Goal: Entertainment & Leisure: Consume media (video, audio)

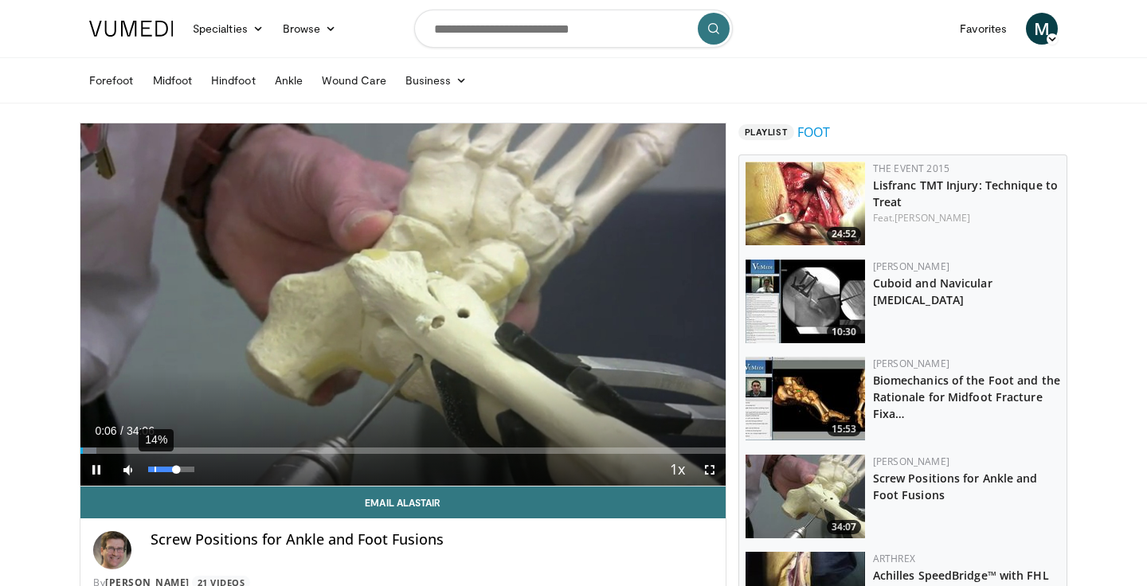
click at [154, 476] on div "14%" at bounding box center [171, 470] width 56 height 32
click at [156, 468] on div "18%" at bounding box center [170, 470] width 45 height 6
click at [152, 468] on div "Volume Level" at bounding box center [151, 470] width 6 height 6
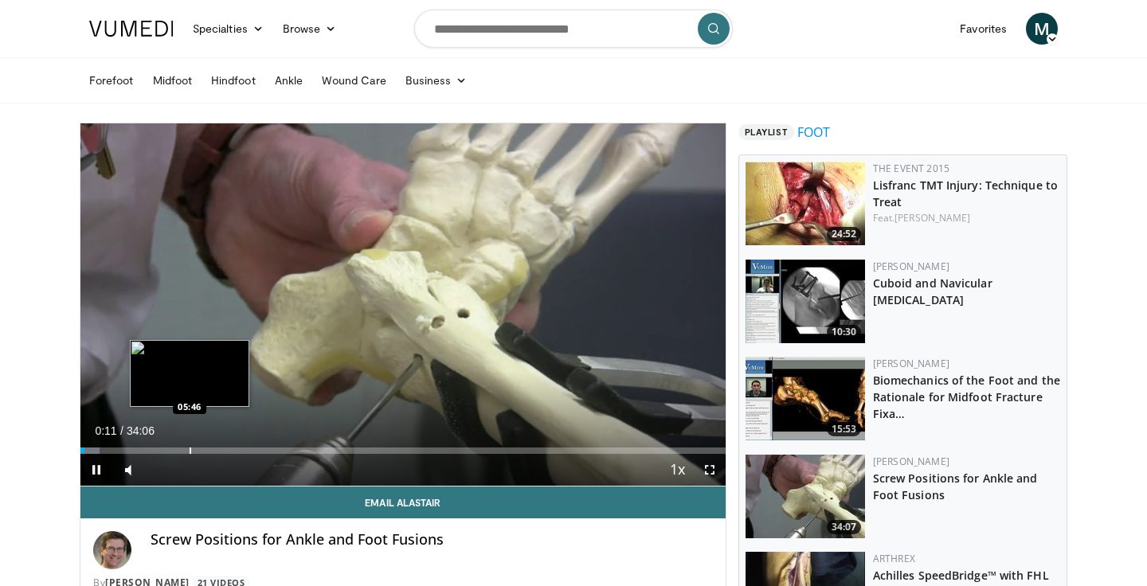
click at [189, 441] on div "Loaded : 2.92% 00:11 05:46" at bounding box center [402, 446] width 645 height 15
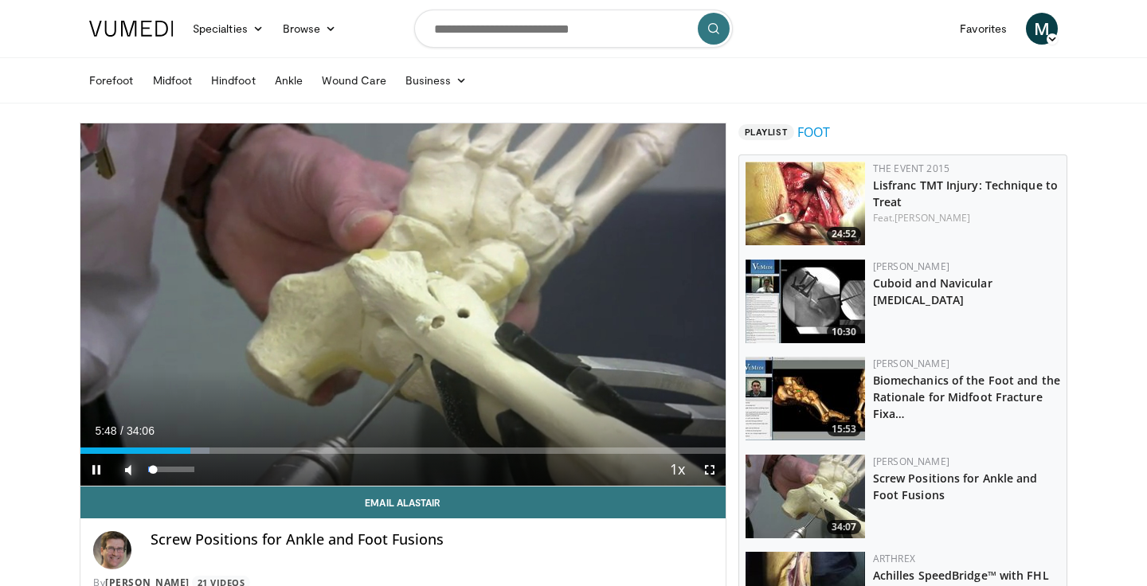
click at [133, 465] on span "Video Player" at bounding box center [128, 470] width 32 height 32
click at [131, 475] on span "Video Player" at bounding box center [128, 470] width 32 height 32
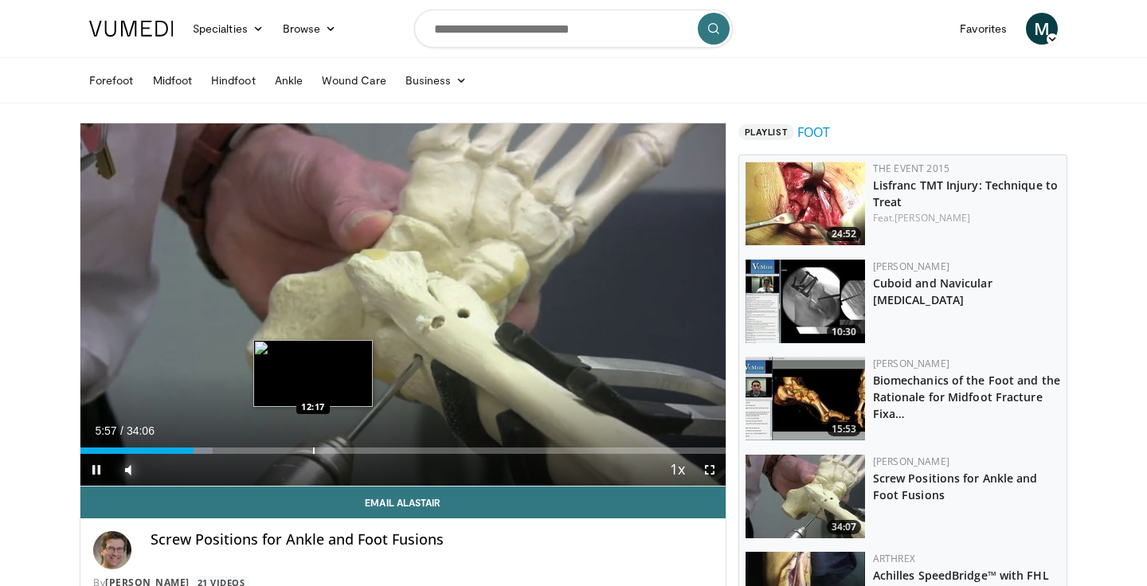
click at [313, 445] on div "Loaded : 20.49% 05:57 12:17" at bounding box center [402, 446] width 645 height 15
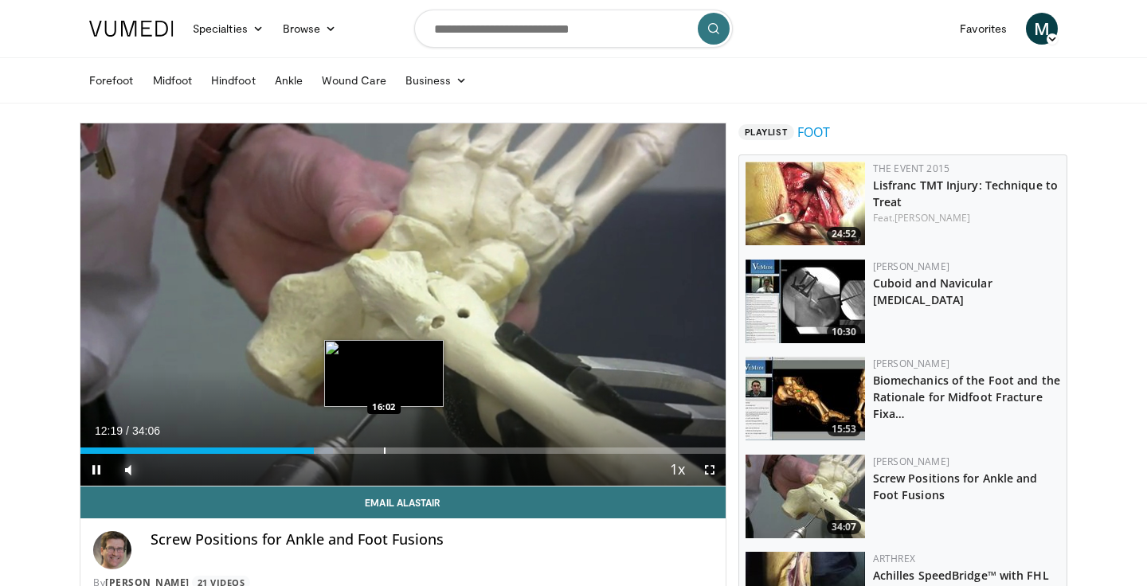
click at [386, 443] on div "Loaded : 39.13% 12:19 16:02" at bounding box center [402, 446] width 645 height 15
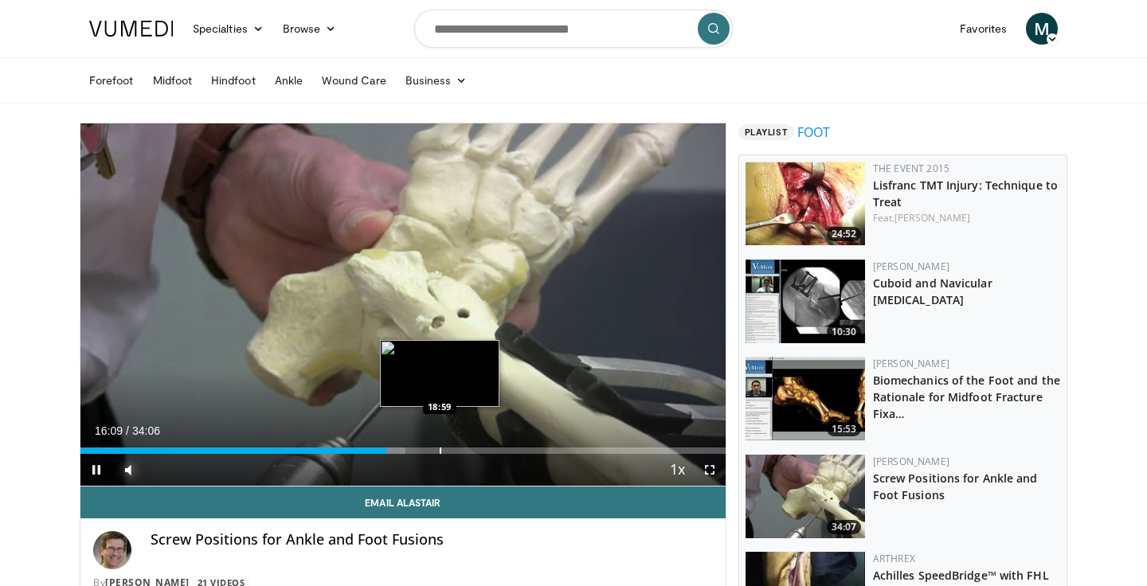
click at [444, 445] on div "Loaded : 50.38% 16:10 18:59" at bounding box center [402, 446] width 645 height 15
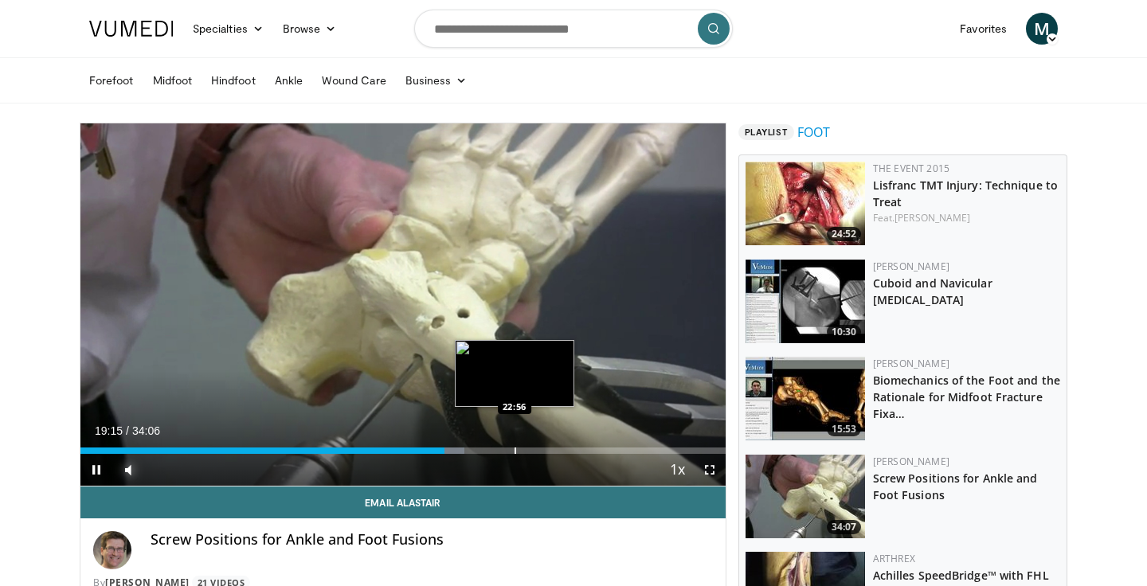
click at [515, 442] on div "Loaded : 59.52% 19:15 22:56" at bounding box center [402, 446] width 645 height 15
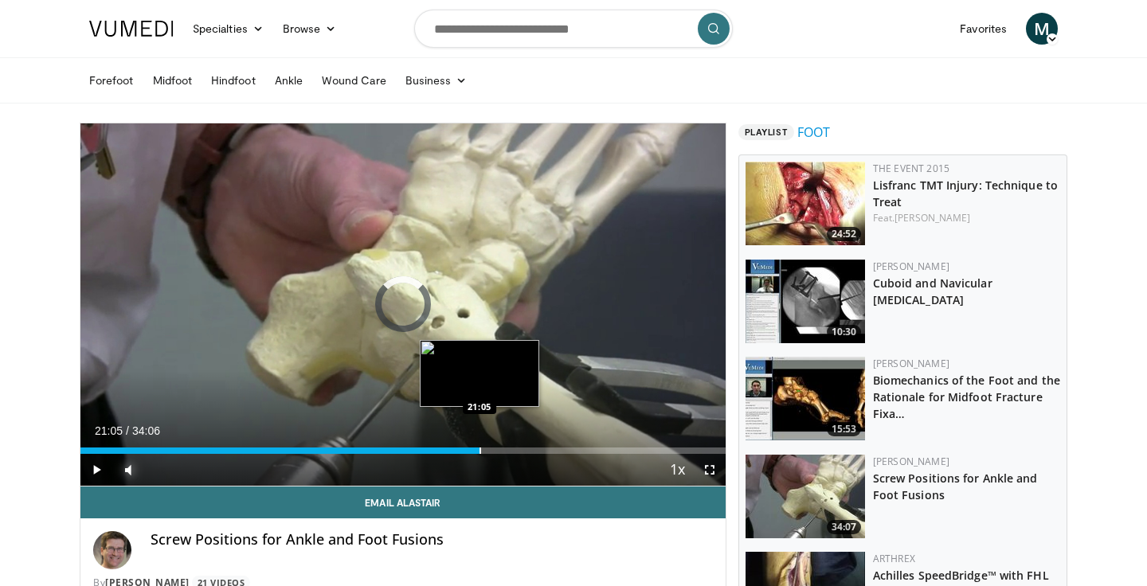
click at [479, 445] on div "Loaded : 0.00% 21:05 21:05" at bounding box center [402, 446] width 645 height 15
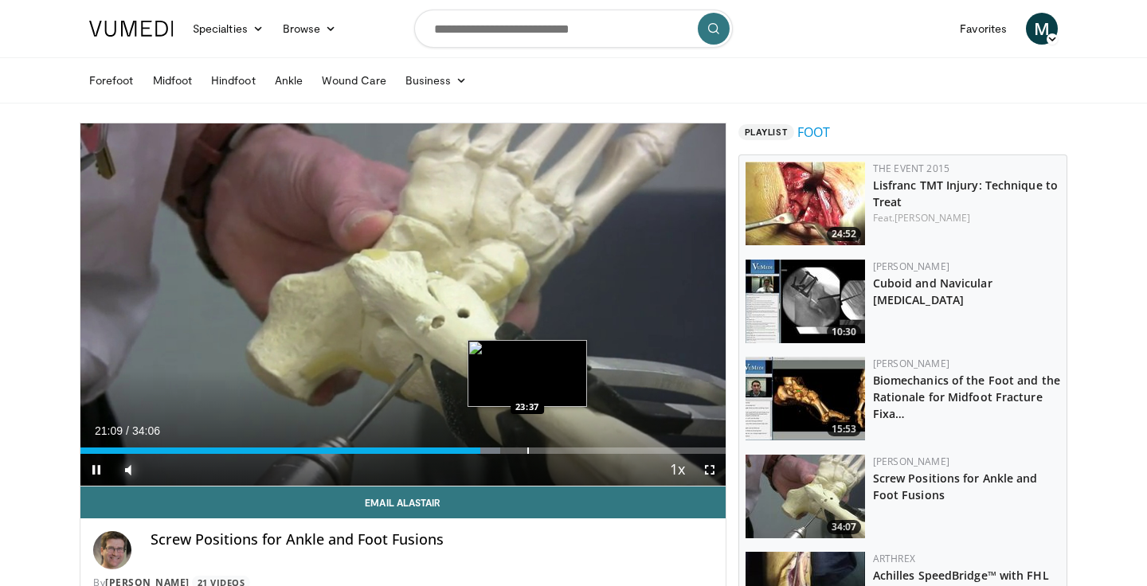
click at [527, 451] on div "Progress Bar" at bounding box center [528, 451] width 2 height 6
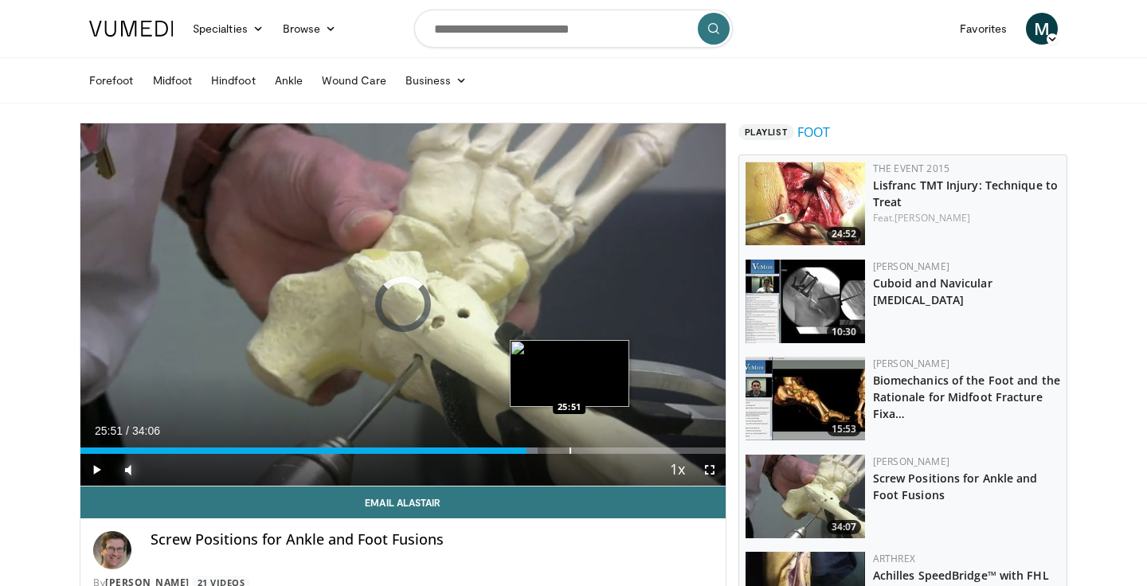
click at [570, 451] on div "Progress Bar" at bounding box center [571, 451] width 2 height 6
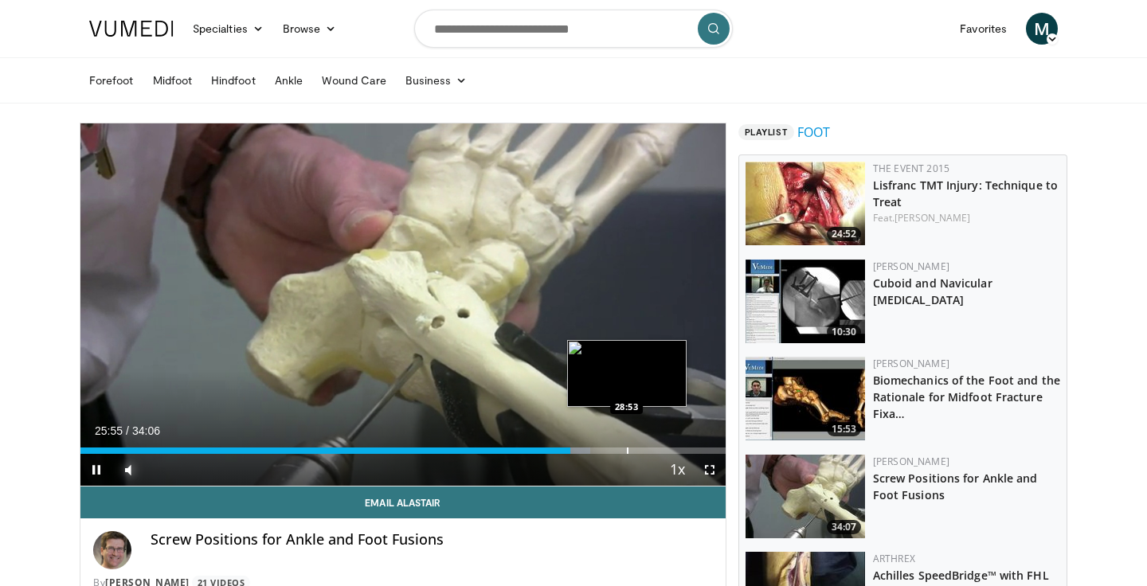
click at [627, 445] on div "Loaded : 79.04% 25:55 28:53" at bounding box center [402, 446] width 645 height 15
click at [674, 443] on div "Loaded : 85.61% 28:54 31:22" at bounding box center [402, 446] width 645 height 15
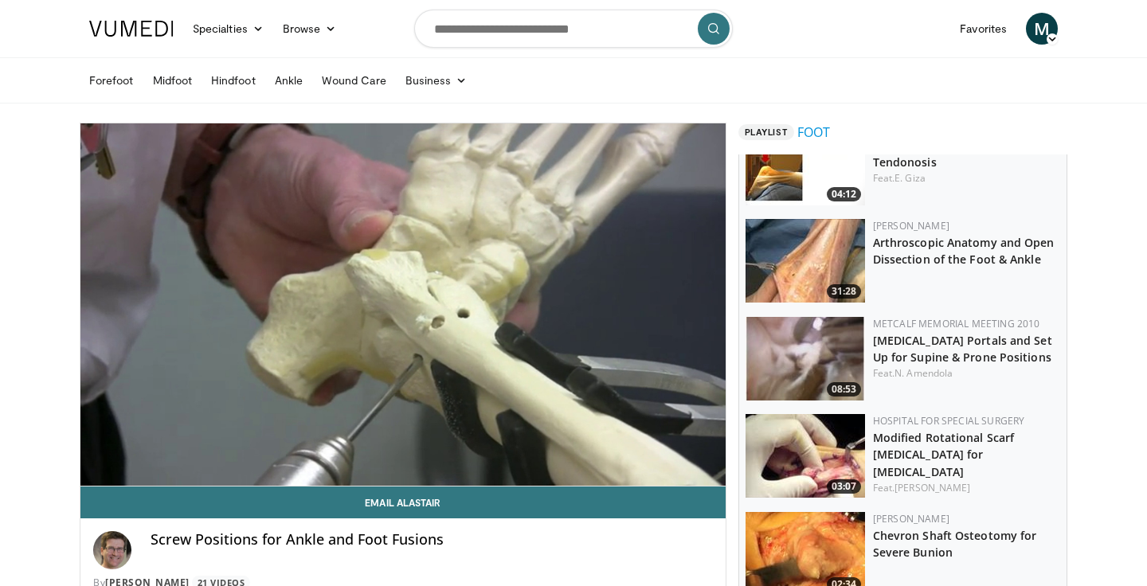
scroll to position [662, 0]
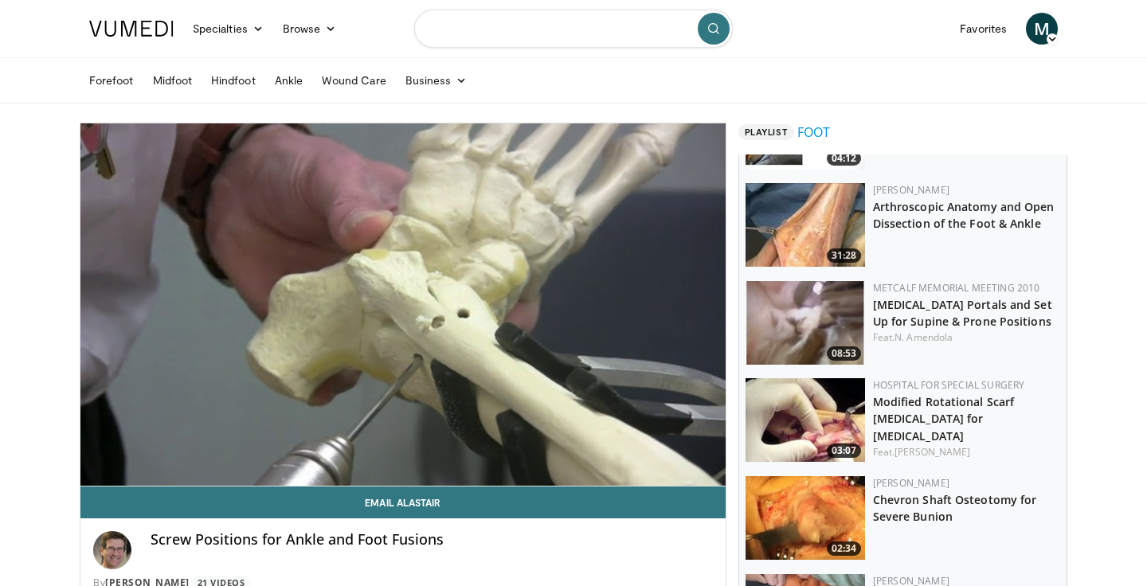
click at [551, 33] on input "Search topics, interventions" at bounding box center [573, 29] width 319 height 38
type input "**********"
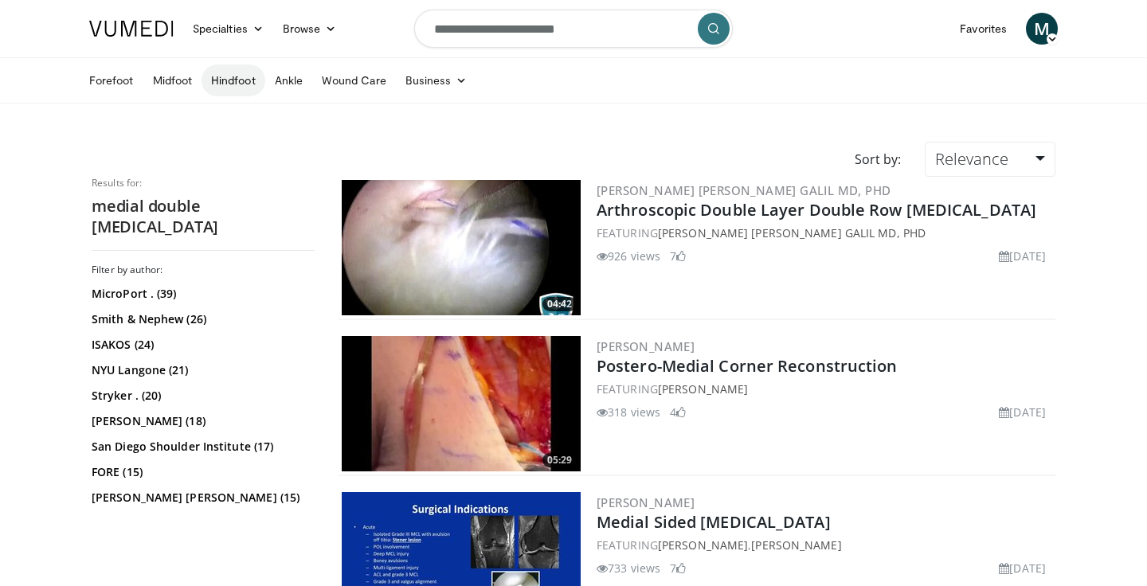
click at [219, 77] on link "Hindfoot" at bounding box center [234, 81] width 64 height 32
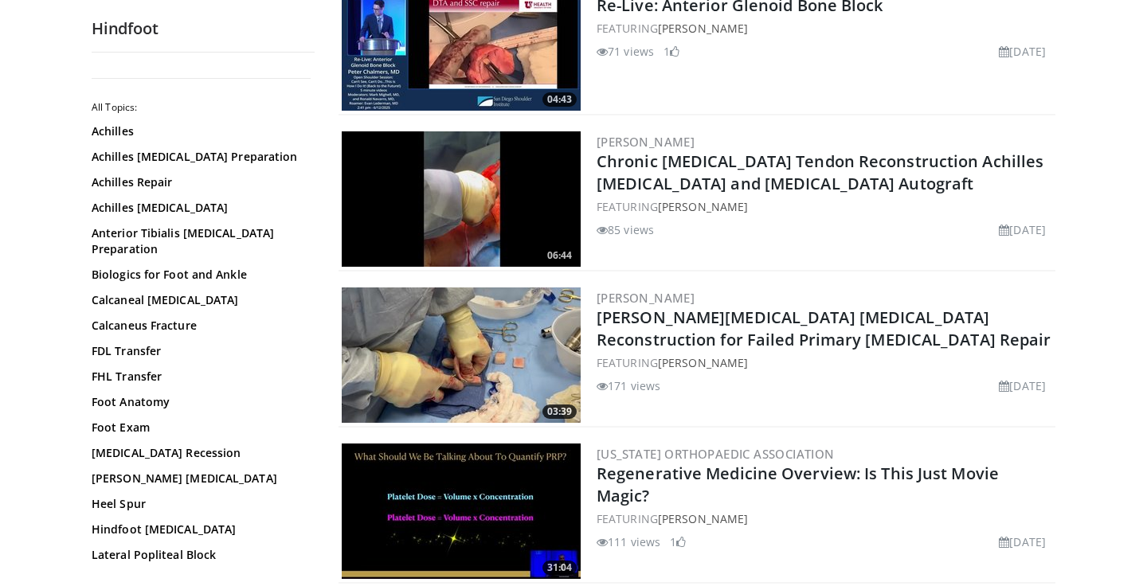
scroll to position [1081, 0]
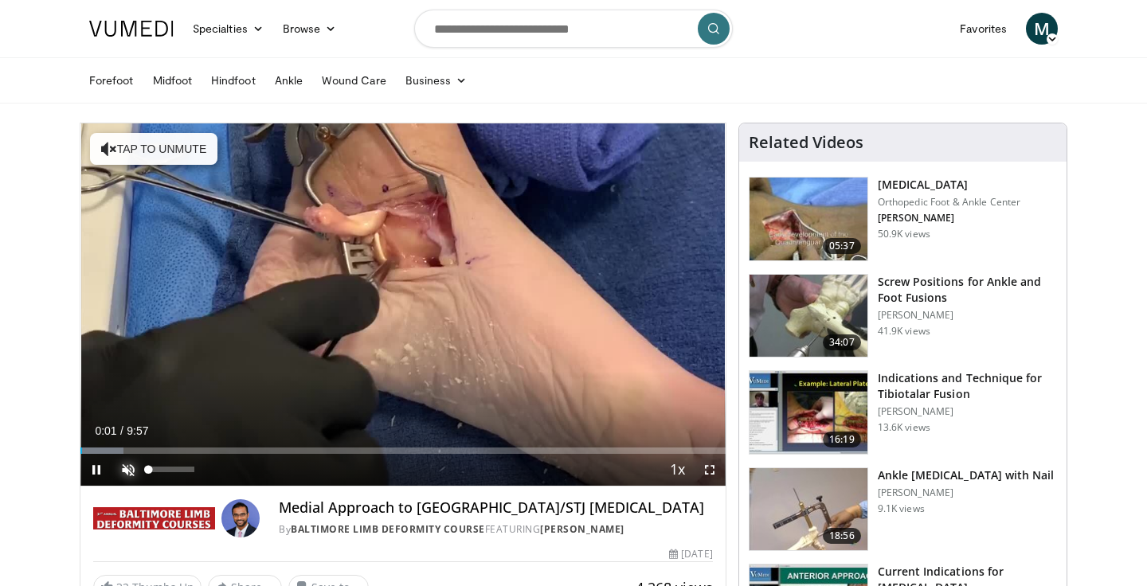
click at [130, 467] on span "Video Player" at bounding box center [128, 470] width 32 height 32
drag, startPoint x: 157, startPoint y: 467, endPoint x: 189, endPoint y: 461, distance: 32.5
click at [189, 461] on div "89%" at bounding box center [171, 470] width 56 height 32
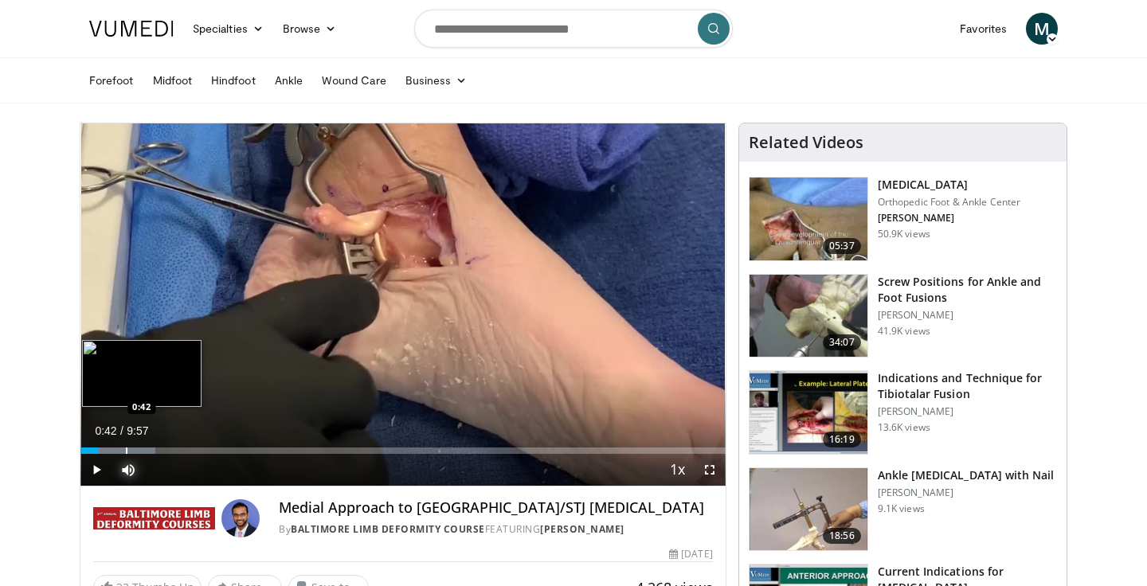
click at [125, 446] on div "Loaded : 11.61% 0:42 0:42" at bounding box center [402, 446] width 645 height 15
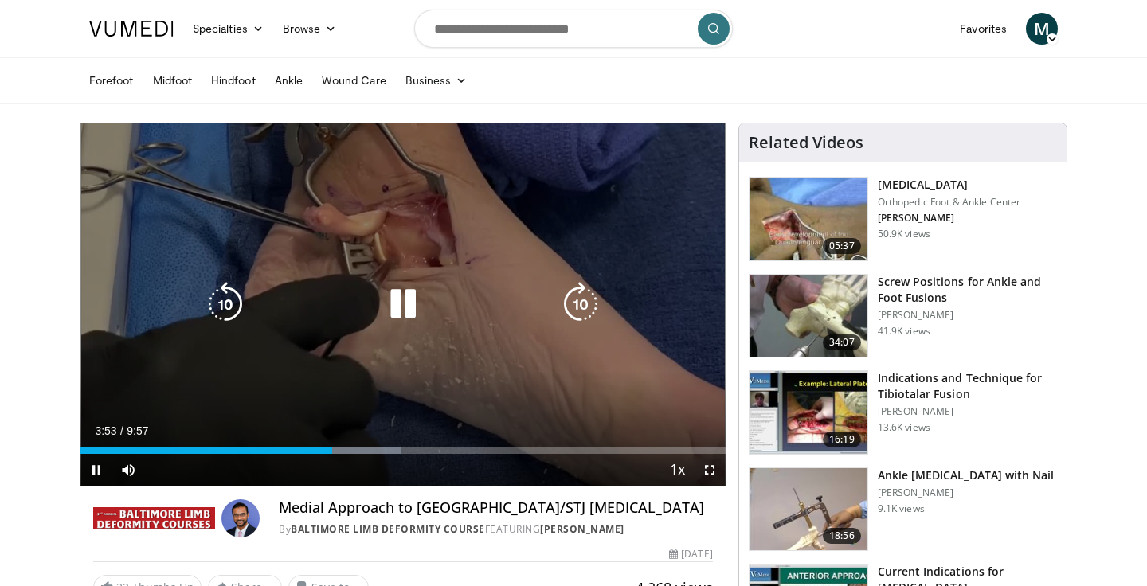
click at [402, 310] on icon "Video Player" at bounding box center [403, 304] width 45 height 45
click at [394, 297] on icon "Video Player" at bounding box center [403, 304] width 45 height 45
click at [412, 330] on div "10 seconds Tap to unmute" at bounding box center [402, 304] width 645 height 363
click at [412, 304] on icon "Video Player" at bounding box center [403, 304] width 45 height 45
click at [411, 311] on icon "Video Player" at bounding box center [403, 304] width 45 height 45
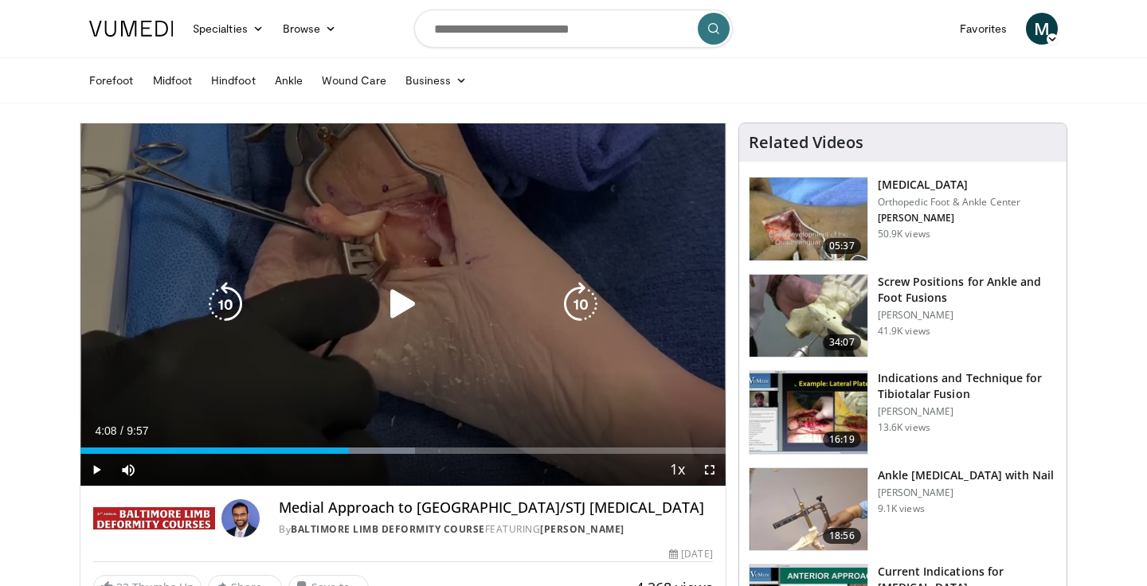
click at [396, 300] on icon "Video Player" at bounding box center [403, 304] width 45 height 45
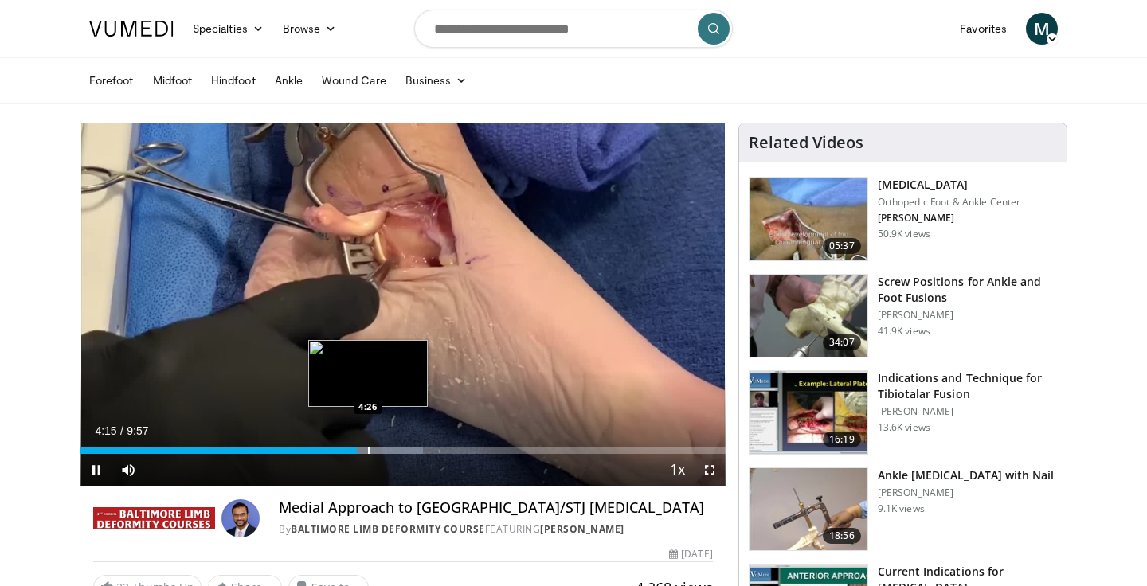
click at [368, 450] on div "Progress Bar" at bounding box center [369, 451] width 2 height 6
click at [376, 448] on div "Progress Bar" at bounding box center [377, 451] width 2 height 6
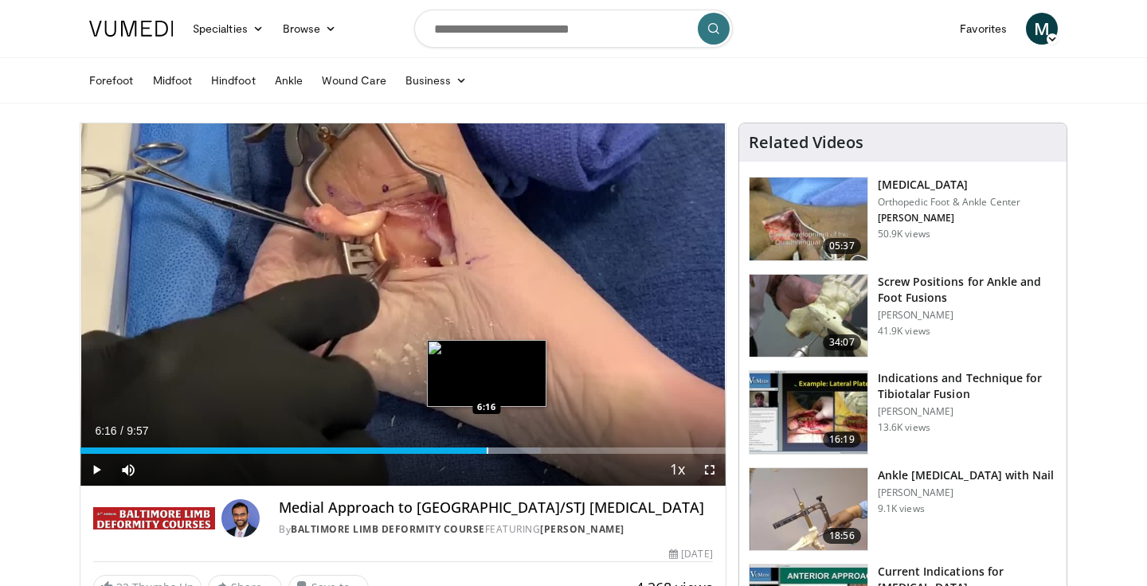
click at [486, 445] on div "Loaded : 71.38% 6:16 6:16" at bounding box center [402, 446] width 645 height 15
click at [496, 446] on div "Loaded : 73.71% 6:18 6:25" at bounding box center [402, 446] width 645 height 15
click at [505, 446] on div "Loaded : 74.70% 6:33 6:33" at bounding box center [402, 446] width 645 height 15
click at [515, 448] on div "Progress Bar" at bounding box center [516, 451] width 2 height 6
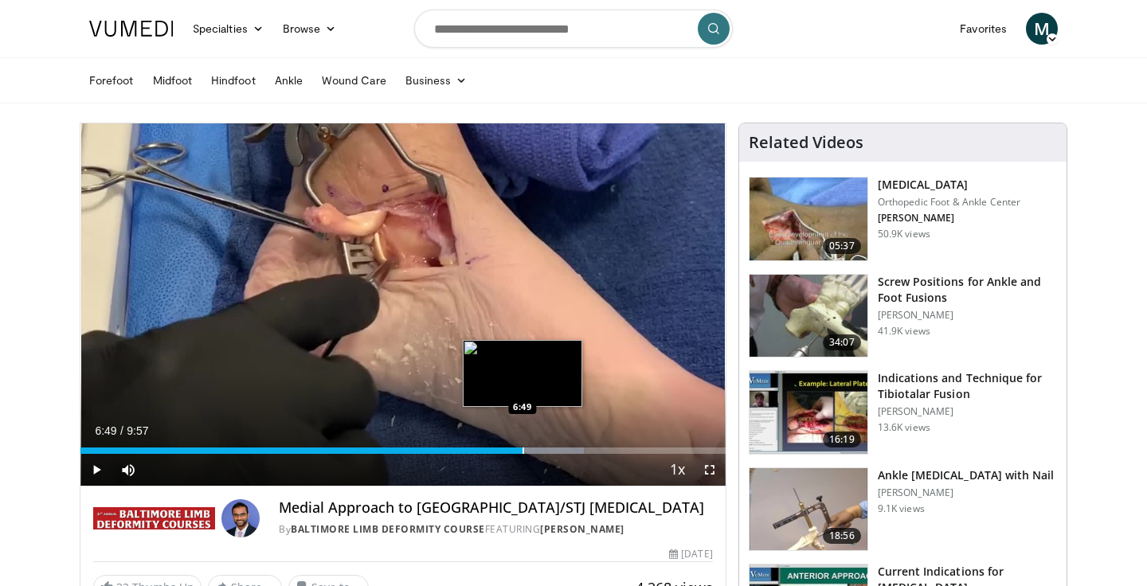
click at [523, 449] on div "Progress Bar" at bounding box center [524, 451] width 2 height 6
click at [534, 450] on div "Progress Bar" at bounding box center [535, 451] width 2 height 6
click at [554, 447] on div "Loaded : 81.34% 7:02 7:18" at bounding box center [402, 446] width 645 height 15
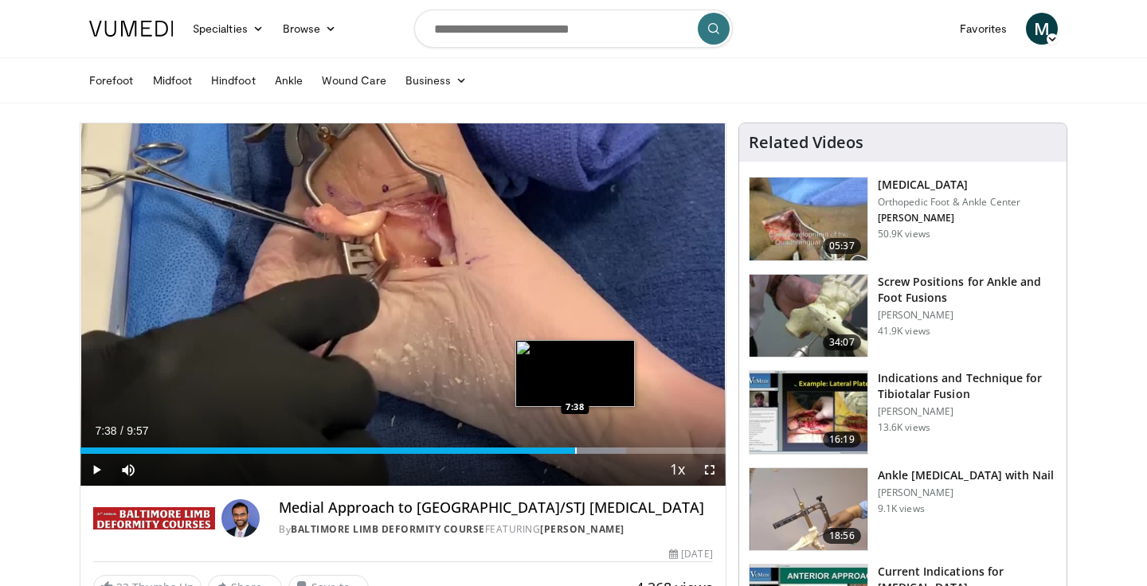
click at [575, 441] on div "Loaded : 84.66% 7:38 7:38" at bounding box center [402, 446] width 645 height 15
click at [585, 444] on div "Loaded : 87.12% 7:38 7:43" at bounding box center [402, 446] width 645 height 15
click at [599, 444] on div "Loaded : 88.79% 8:00 8:00" at bounding box center [402, 446] width 645 height 15
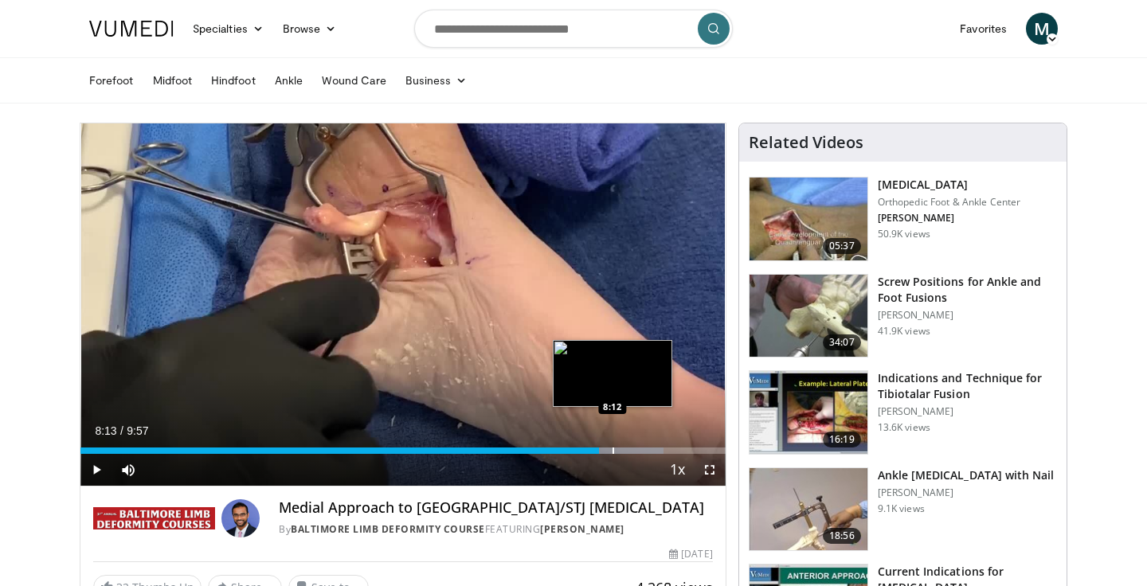
click at [613, 443] on div "Loaded : 90.47% 8:00 8:12" at bounding box center [402, 446] width 645 height 15
click at [629, 446] on div "Loaded : 92.96% 8:15 8:27" at bounding box center [402, 446] width 645 height 15
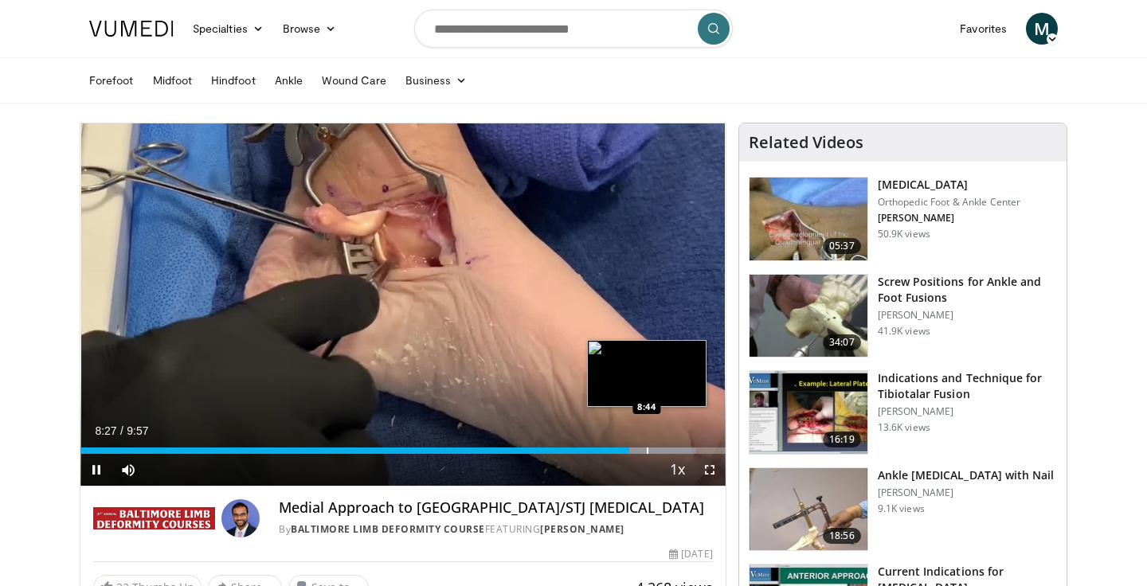
click at [646, 446] on div "Loaded : 95.49% 8:28 8:44" at bounding box center [402, 446] width 645 height 15
click at [670, 448] on div "Progress Bar" at bounding box center [671, 451] width 2 height 6
click at [687, 446] on div "Loaded : 100.00% 9:22 9:22" at bounding box center [402, 446] width 645 height 15
click at [701, 441] on div "Loaded : 100.00% 9:22 9:34" at bounding box center [402, 446] width 645 height 15
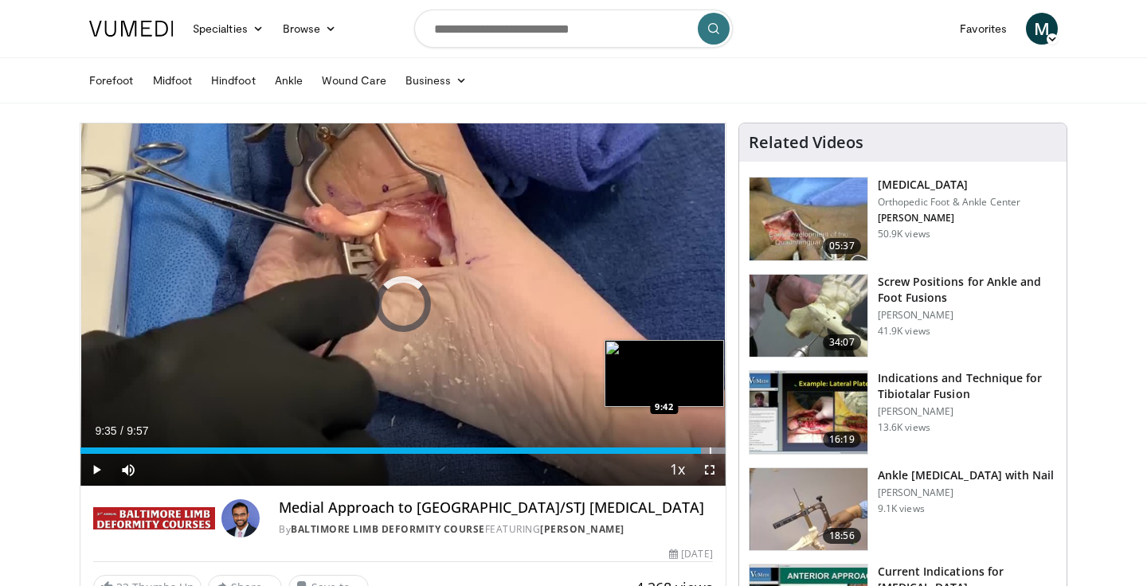
click at [710, 440] on div "Loaded : 100.00% 9:35 9:42" at bounding box center [402, 446] width 645 height 15
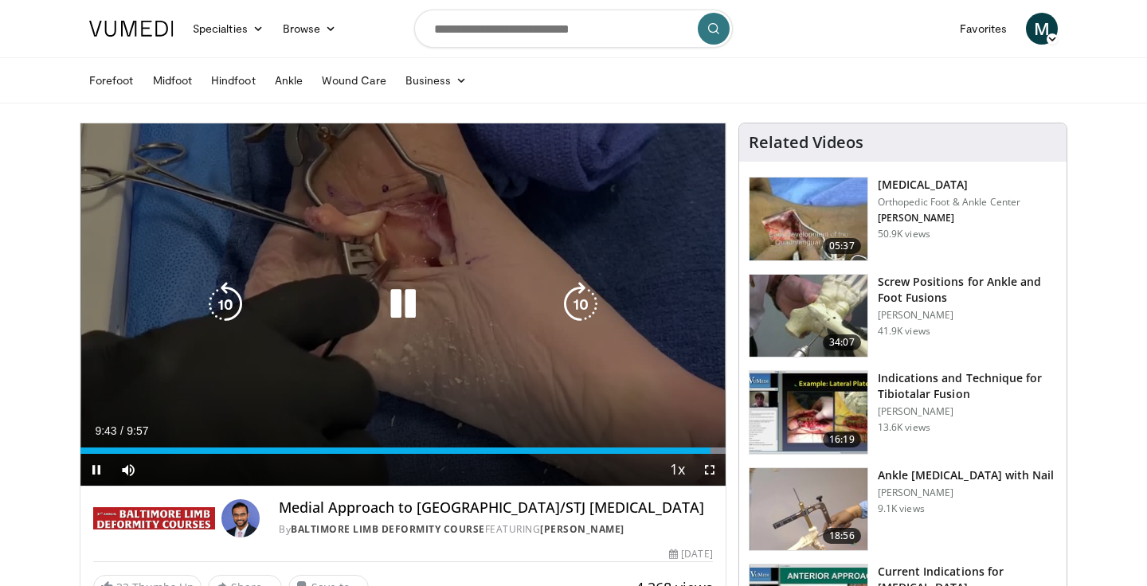
click at [410, 305] on icon "Video Player" at bounding box center [403, 304] width 45 height 45
